Goal: Information Seeking & Learning: Understand process/instructions

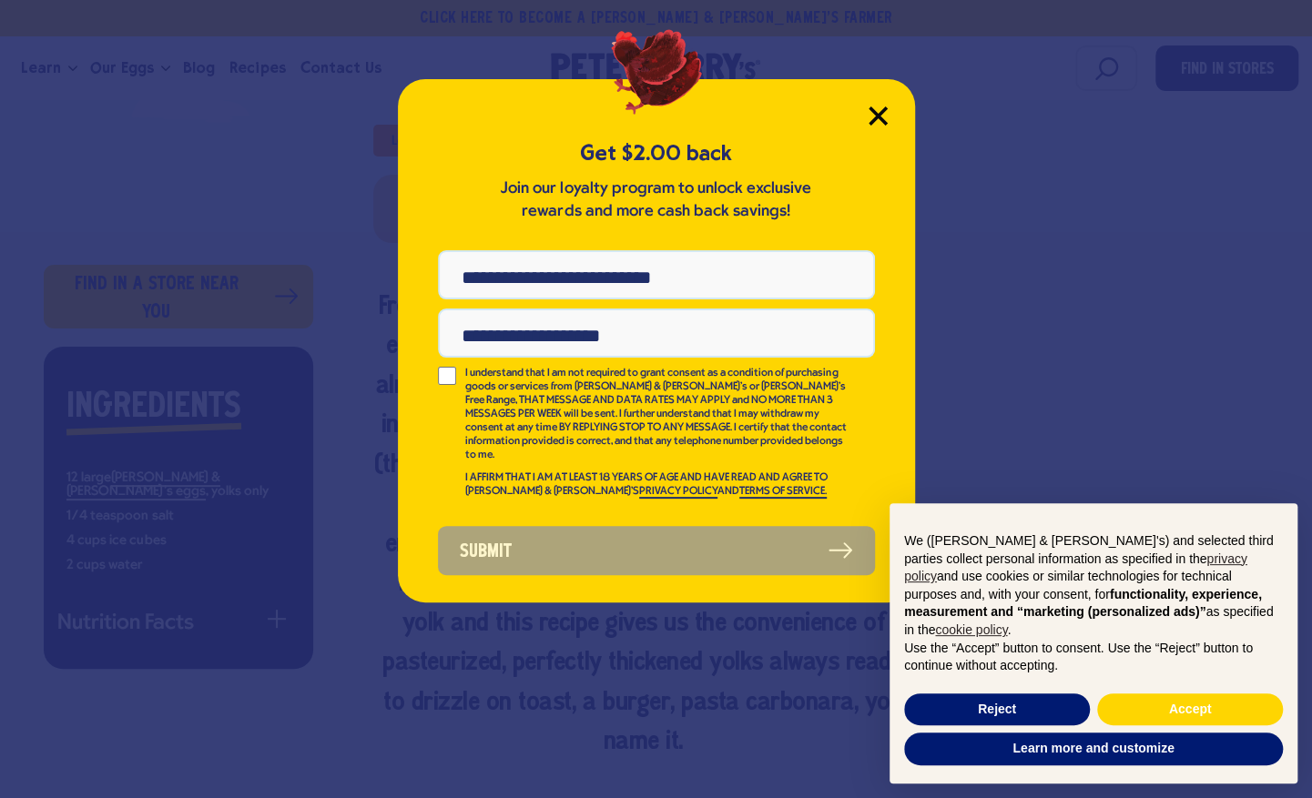
click at [871, 113] on icon "Close Modal" at bounding box center [878, 116] width 19 height 19
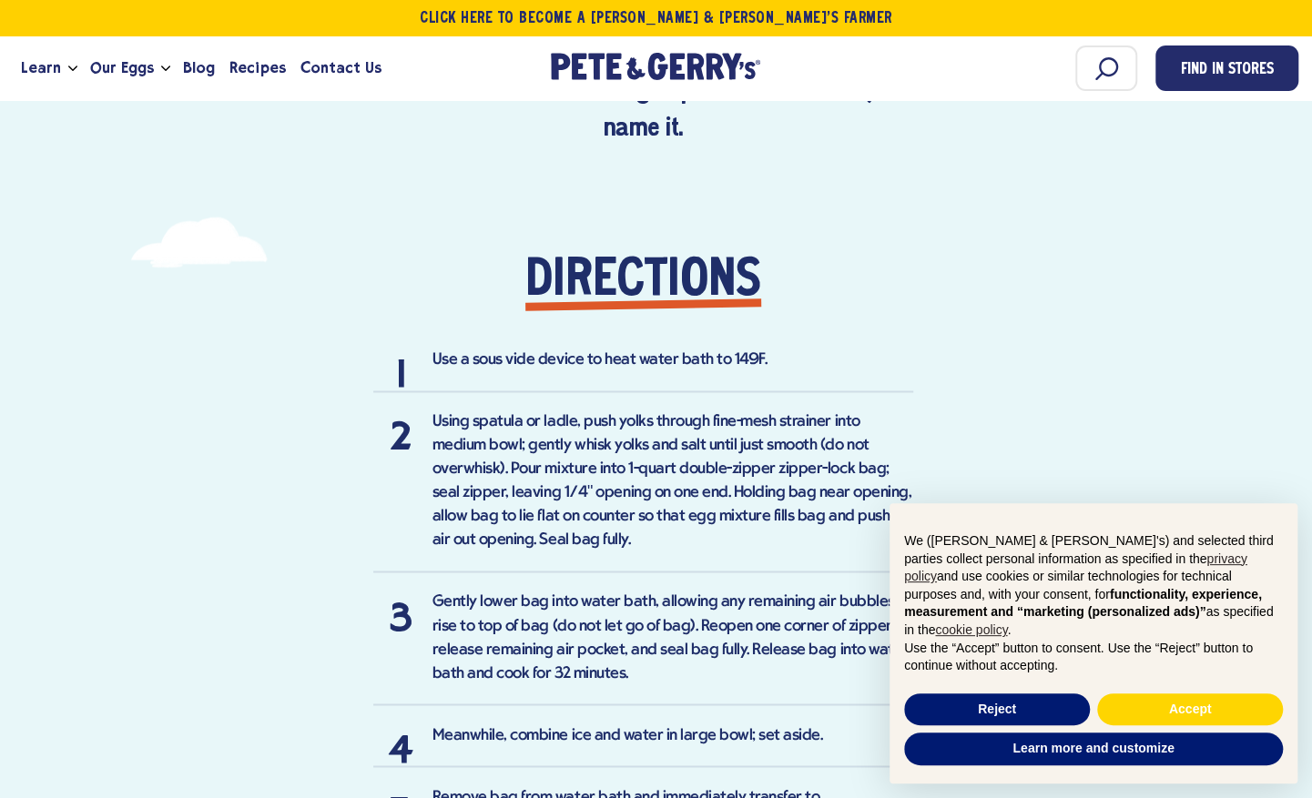
scroll to position [1366, 0]
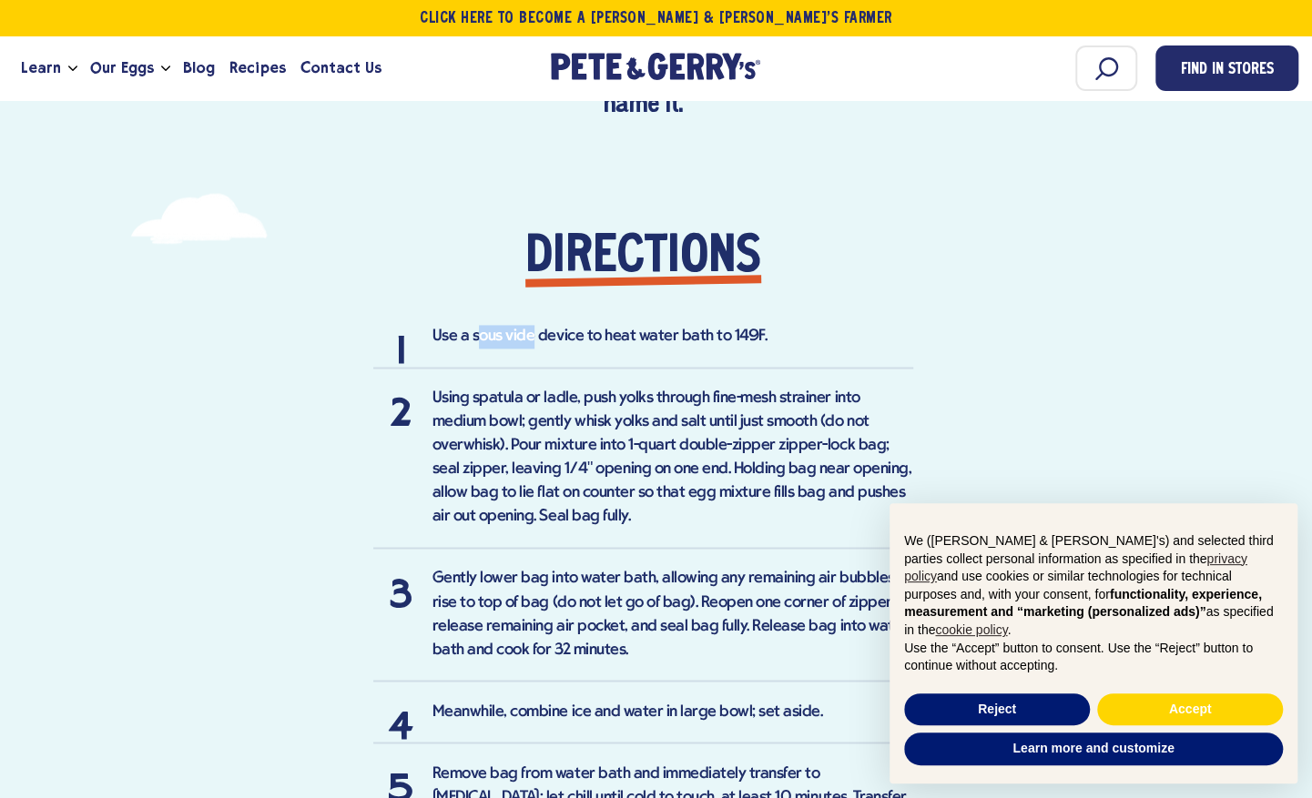
drag, startPoint x: 532, startPoint y: 335, endPoint x: 479, endPoint y: 328, distance: 53.3
click at [479, 328] on li "Use a sous vide device to heat water bath to 149F." at bounding box center [643, 347] width 540 height 44
drag, startPoint x: 479, startPoint y: 328, endPoint x: 484, endPoint y: 353, distance: 26.1
click at [484, 353] on li "Use a sous vide device to heat water bath to 149F." at bounding box center [643, 347] width 540 height 44
click at [520, 336] on li "Use a sous vide device to heat water bath to 149F." at bounding box center [643, 347] width 540 height 44
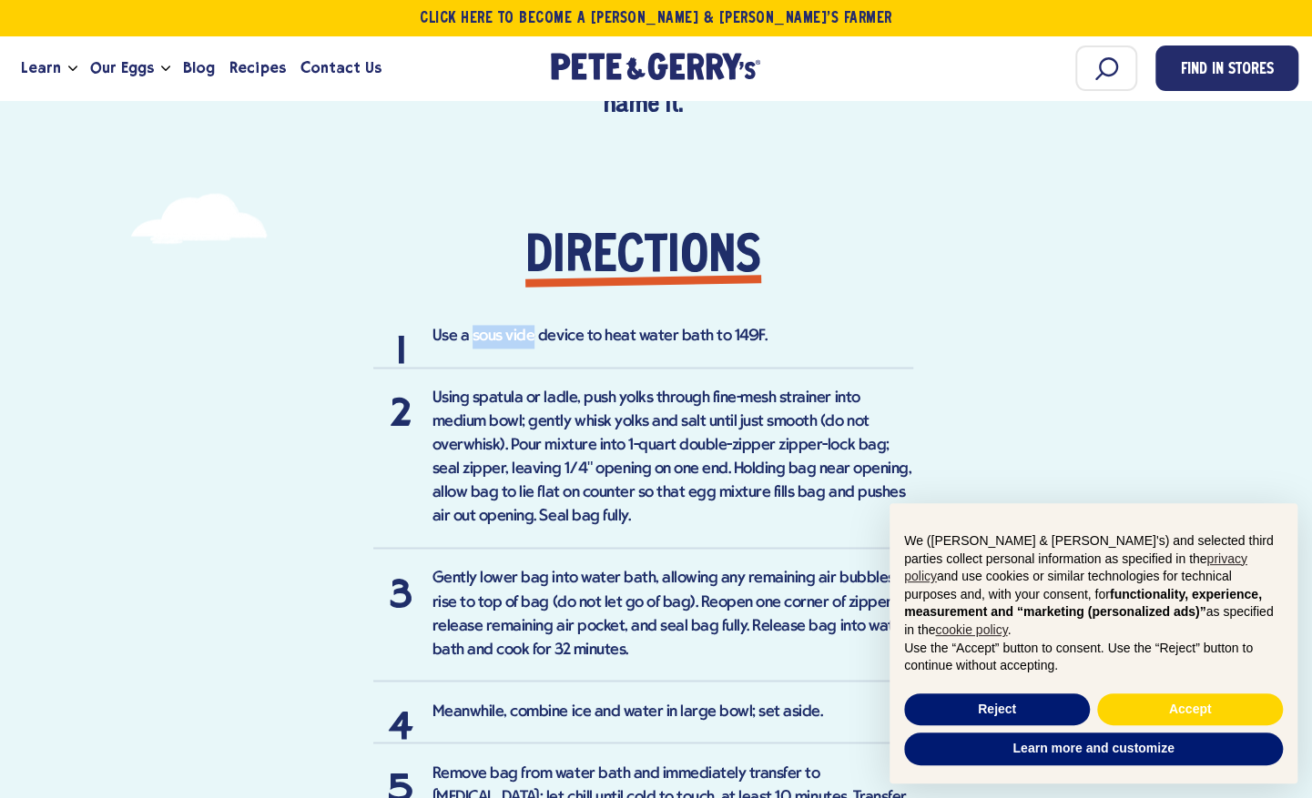
drag, startPoint x: 533, startPoint y: 332, endPoint x: 473, endPoint y: 332, distance: 59.2
click at [473, 332] on li "Use a sous vide device to heat water bath to 149F." at bounding box center [643, 347] width 540 height 44
copy li "sous vide"
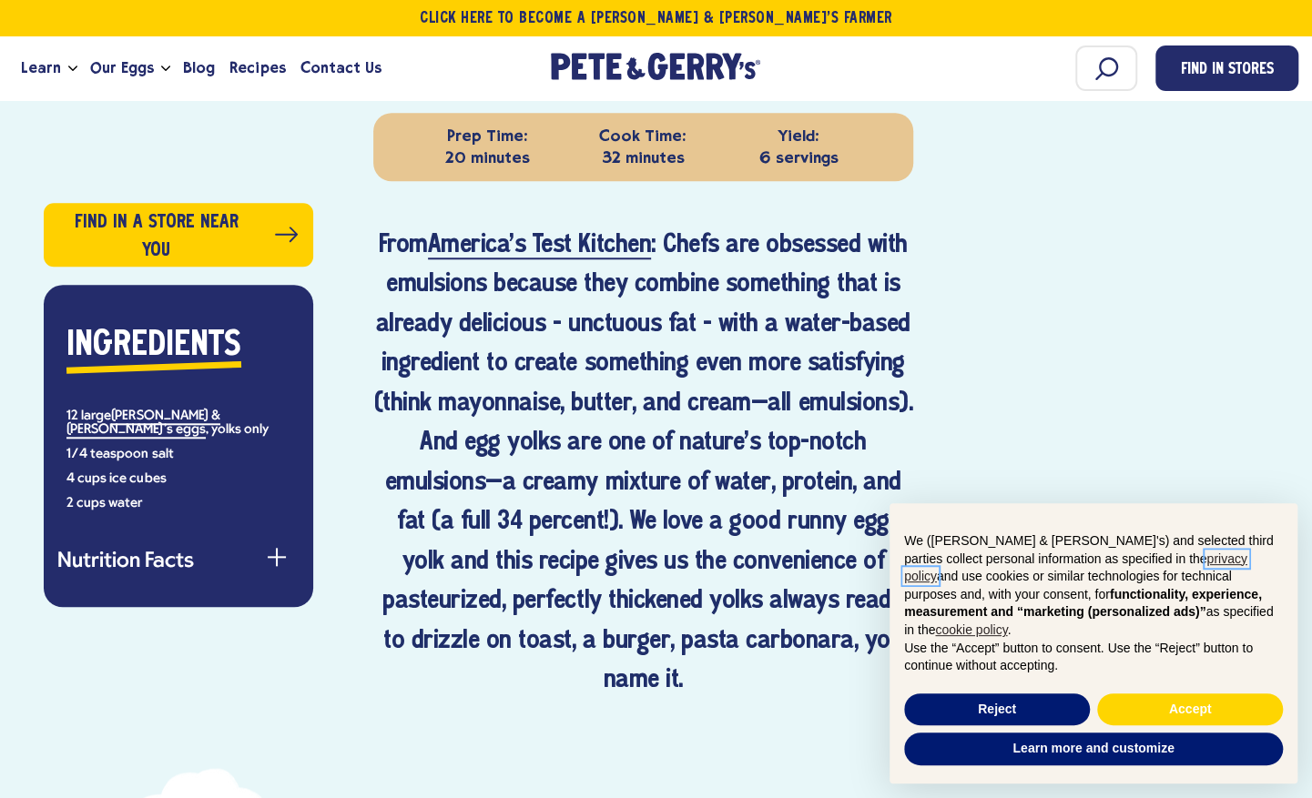
scroll to position [819, 0]
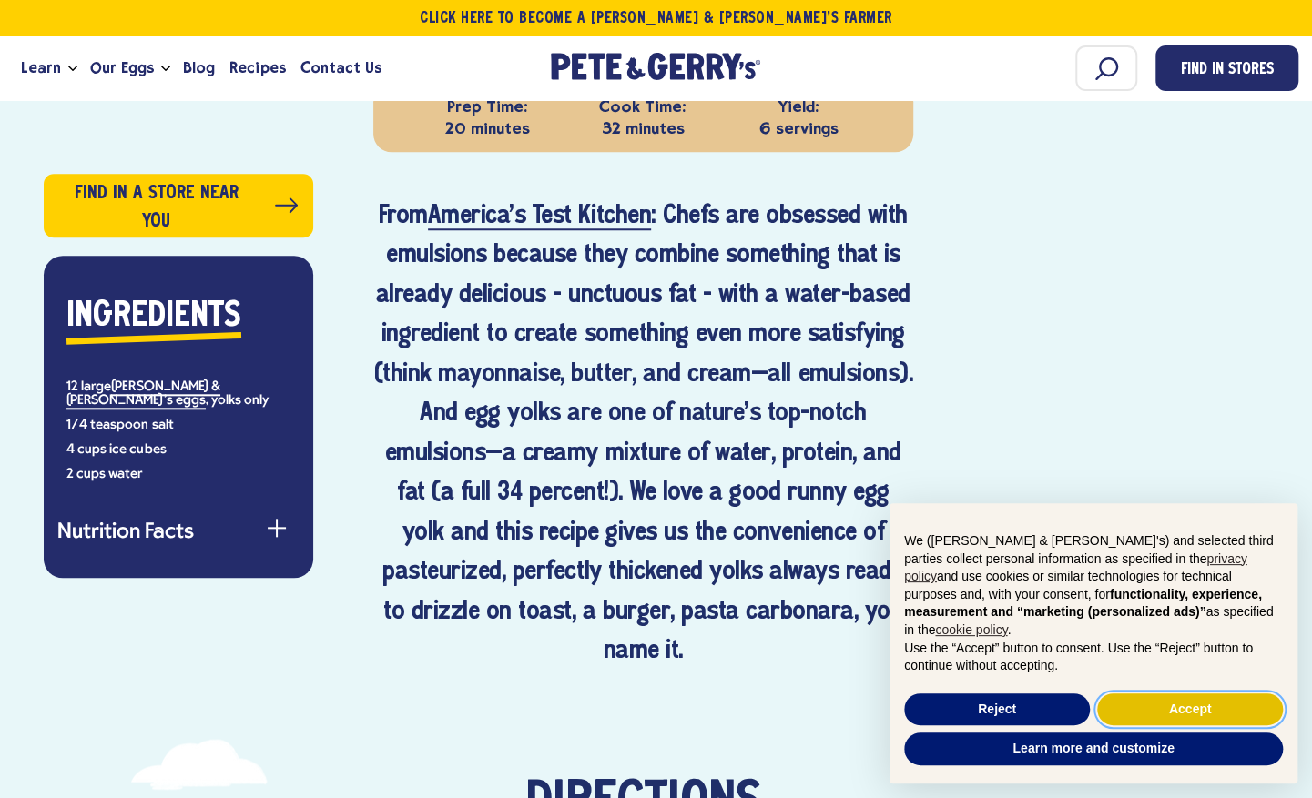
click at [1176, 719] on button "Accept" at bounding box center [1190, 710] width 186 height 33
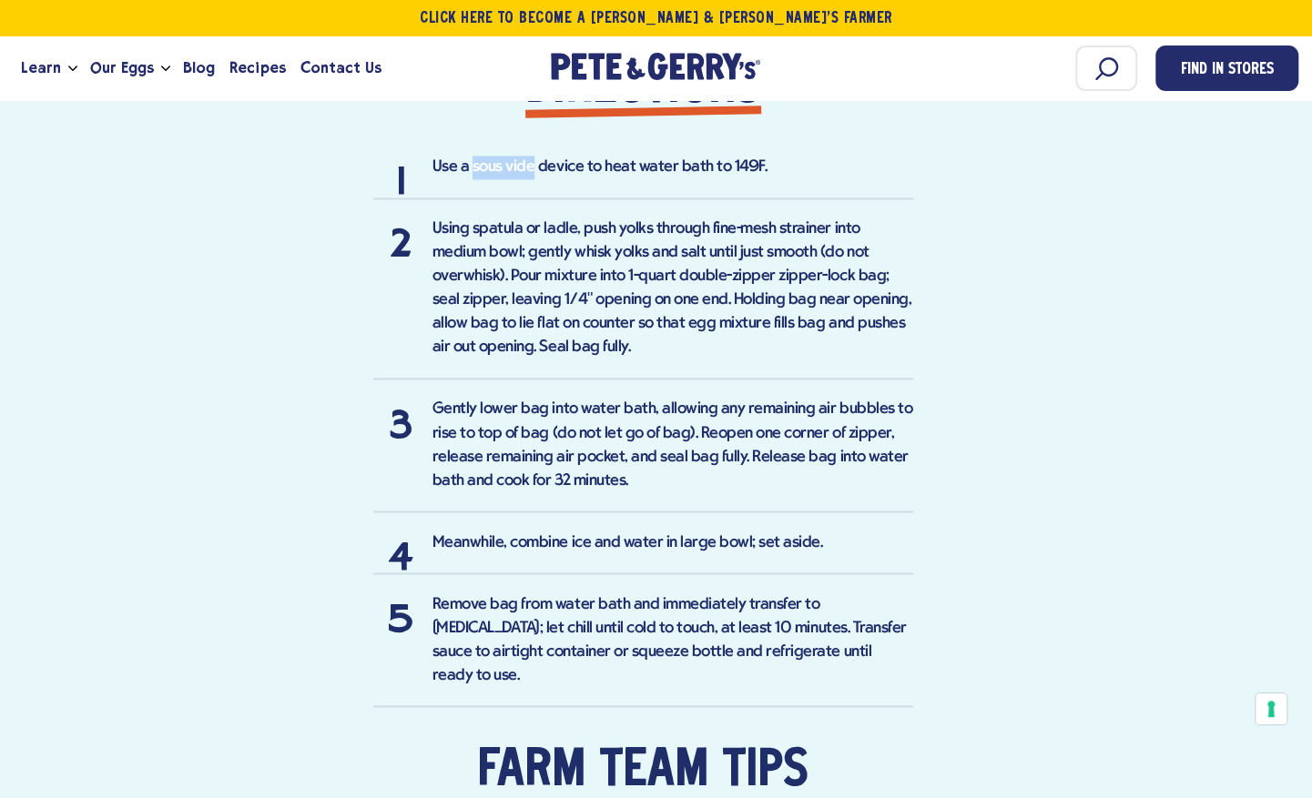
scroll to position [1457, 0]
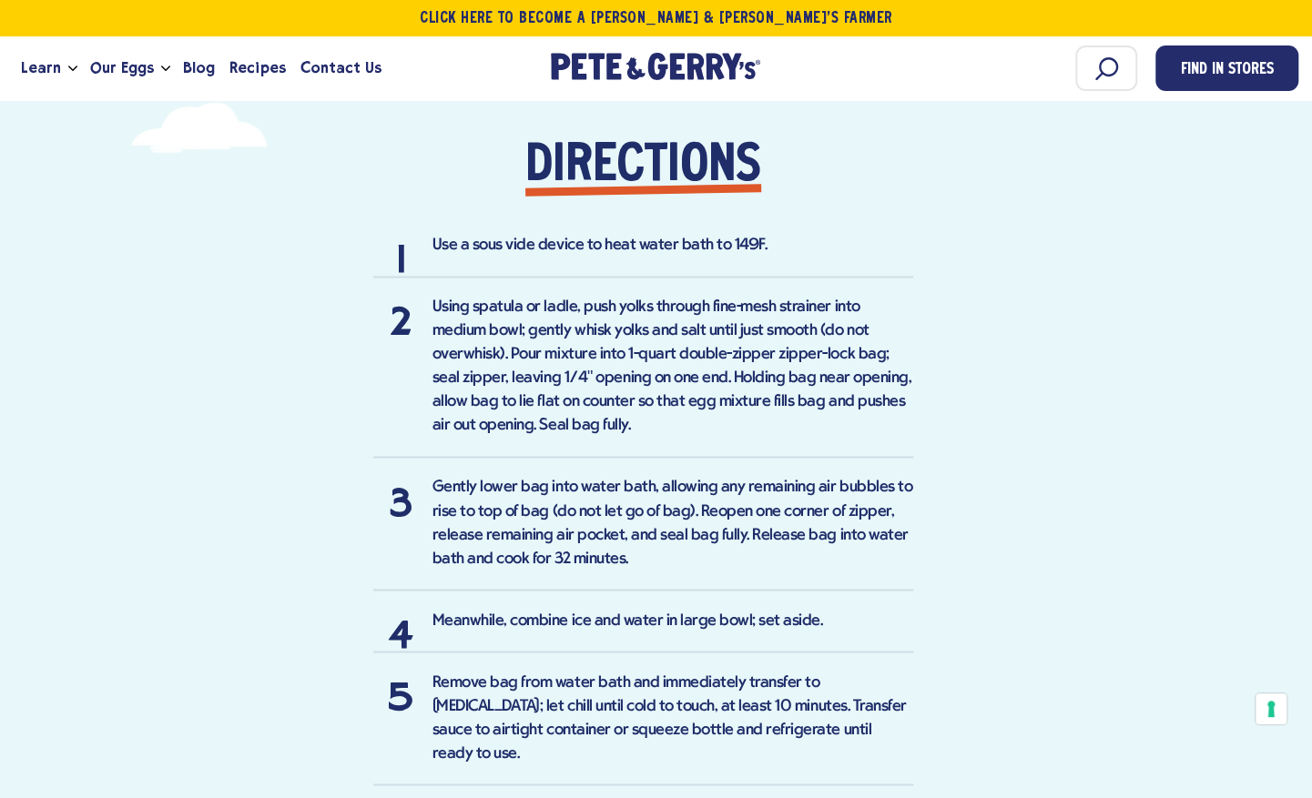
click at [960, 401] on div "Find in a store near you Ingredients 12 large [PERSON_NAME] & [PERSON_NAME]'s e…" at bounding box center [656, 321] width 1285 height 2116
